Goal: Transaction & Acquisition: Purchase product/service

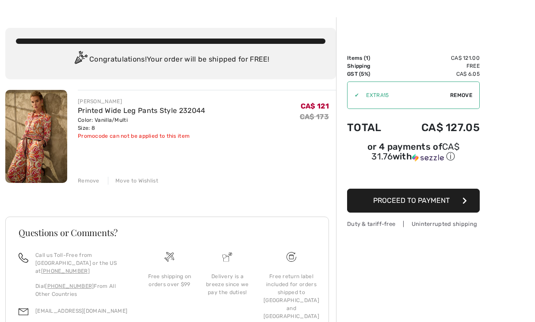
scroll to position [41, 0]
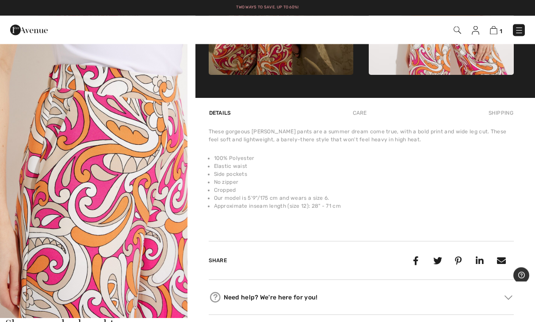
scroll to position [532, 0]
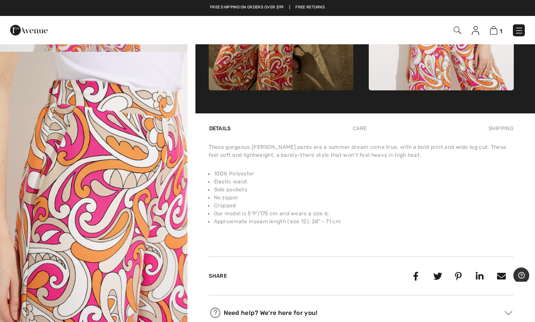
click at [370, 315] on div "Need help? We're here for you!" at bounding box center [362, 312] width 306 height 13
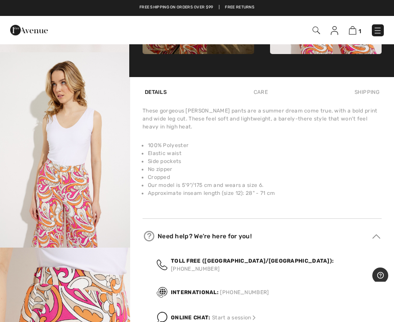
scroll to position [232, 0]
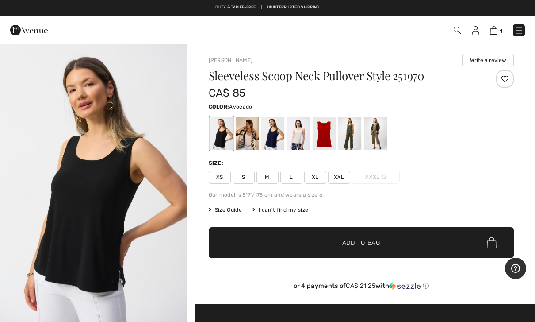
click at [354, 138] on div at bounding box center [349, 133] width 23 height 33
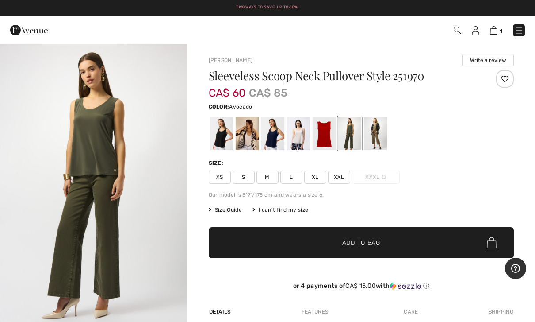
click at [8, 56] on img "1 / 4" at bounding box center [94, 183] width 188 height 281
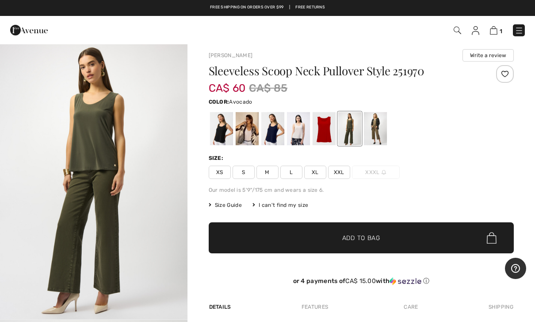
scroll to position [5, 0]
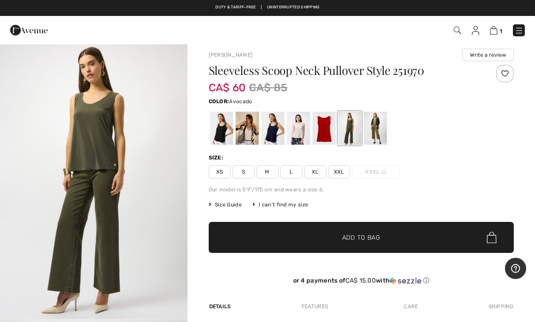
click at [269, 175] on span "M" at bounding box center [268, 171] width 22 height 13
click at [376, 244] on span "✔ Added to Bag Add to Bag" at bounding box center [362, 237] width 306 height 31
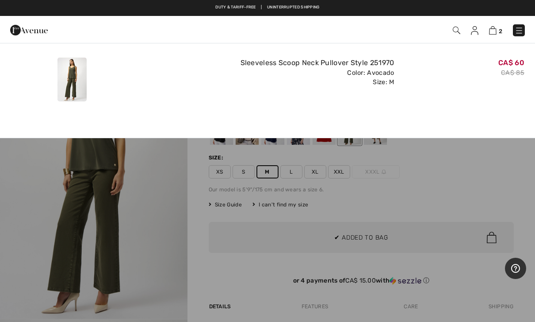
scroll to position [0, 0]
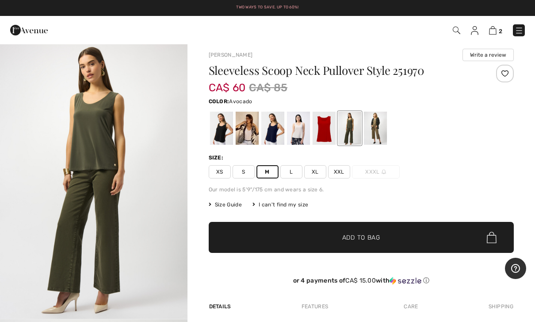
click at [497, 28] on img at bounding box center [493, 30] width 8 height 8
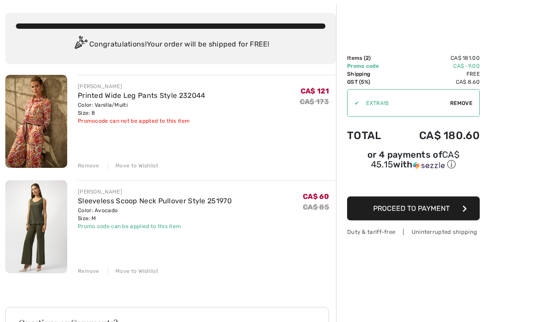
scroll to position [41, 0]
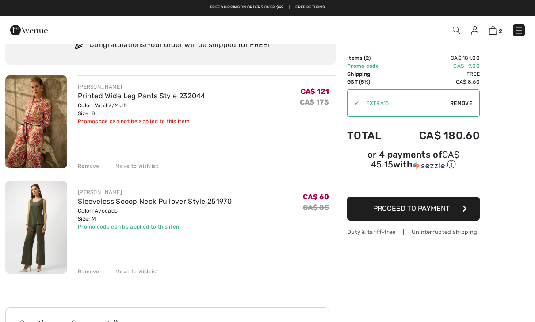
click at [95, 273] on div "Remove" at bounding box center [89, 271] width 22 height 8
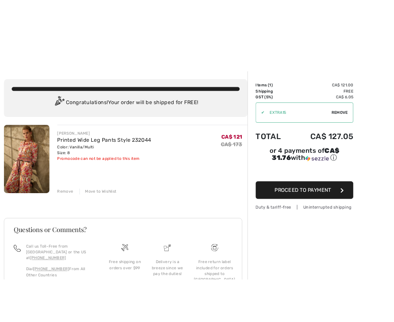
scroll to position [0, 0]
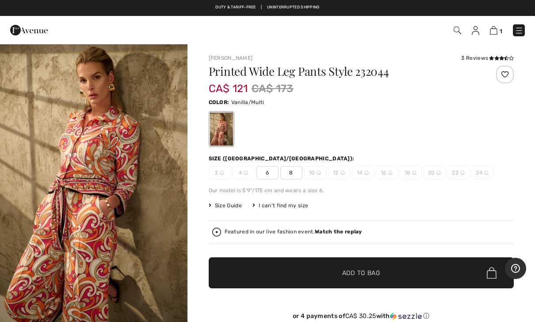
scroll to position [2, 0]
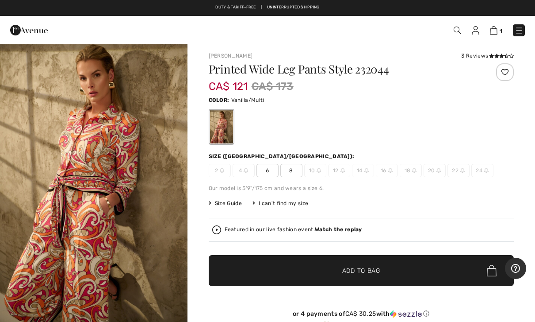
click at [300, 169] on span "8" at bounding box center [292, 170] width 22 height 13
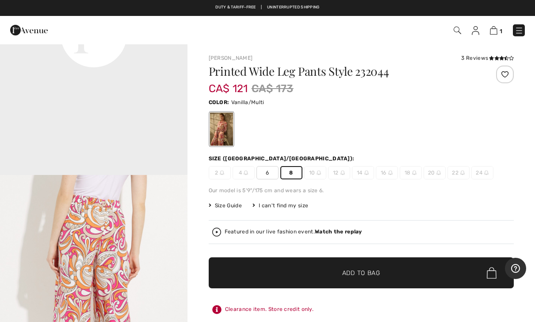
scroll to position [0, 0]
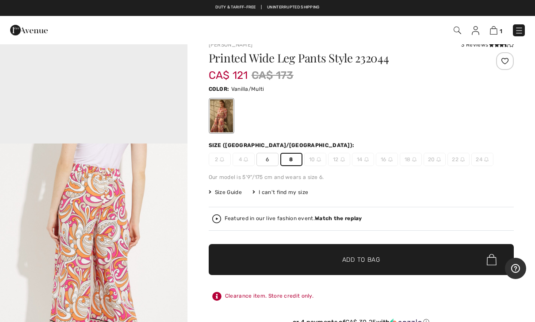
click at [229, 222] on div "Featured in our live fashion event. Watch the replay" at bounding box center [361, 218] width 299 height 9
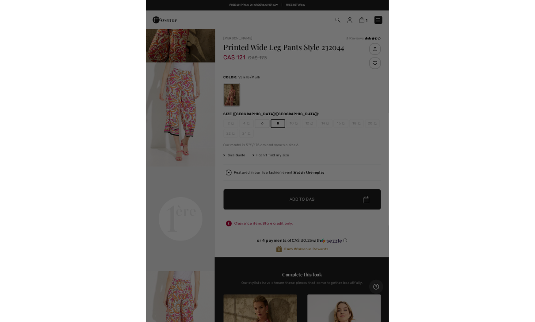
scroll to position [13, 0]
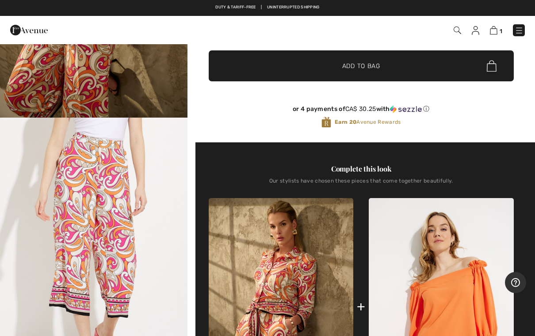
scroll to position [205, 0]
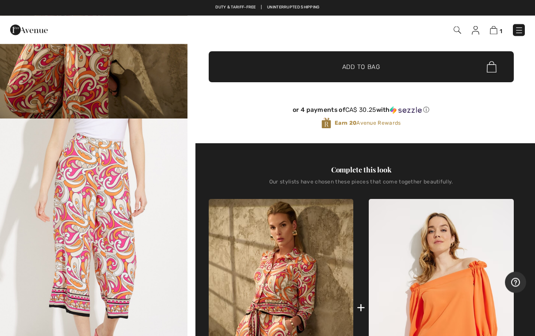
click at [139, 269] on img "2 / 5" at bounding box center [94, 259] width 188 height 281
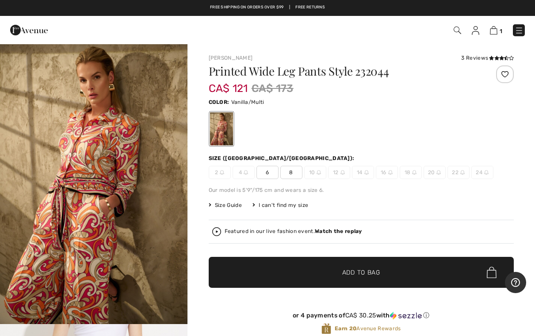
click at [339, 232] on strong "Watch the replay" at bounding box center [338, 231] width 47 height 6
